Goal: Task Accomplishment & Management: Use online tool/utility

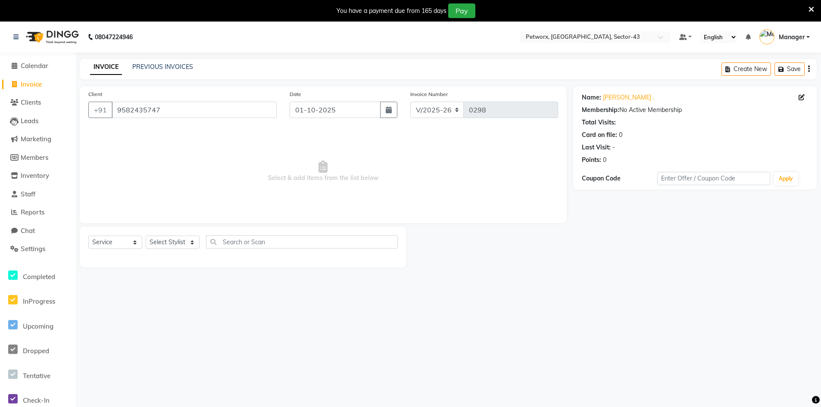
select select "8169"
select select "service"
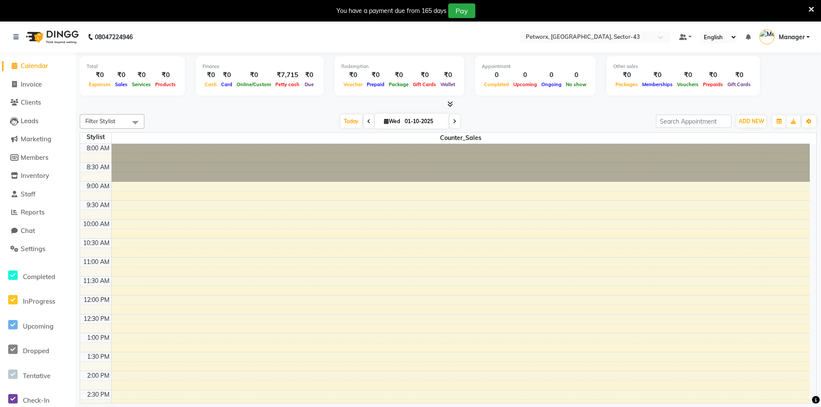
scroll to position [190, 0]
